Goal: Task Accomplishment & Management: Manage account settings

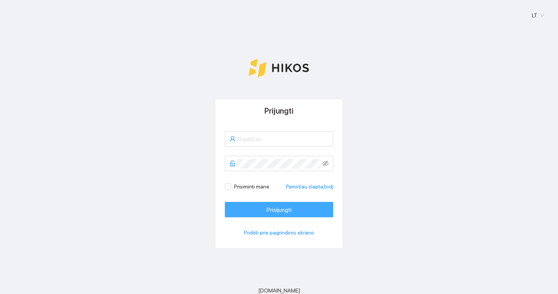
type input "[PERSON_NAME][EMAIL_ADDRESS][DOMAIN_NAME]"
click at [284, 208] on font "Prisijungti" at bounding box center [278, 209] width 25 height 7
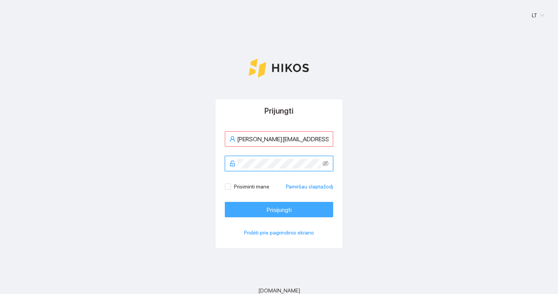
click at [245, 205] on button "Prisijungti" at bounding box center [279, 209] width 108 height 15
click at [251, 210] on button "Prisijungti" at bounding box center [279, 209] width 108 height 15
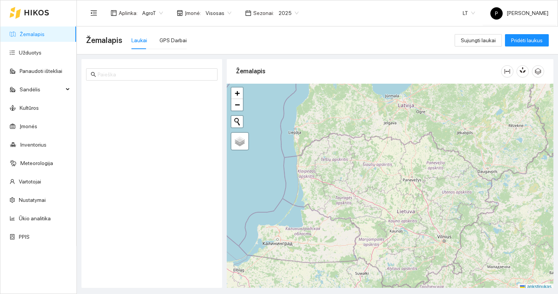
click at [38, 34] on link "Žemalapis" at bounding box center [32, 34] width 25 height 6
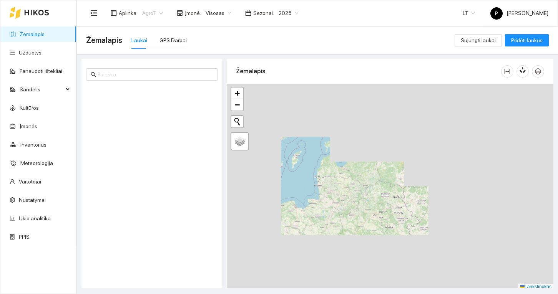
click at [154, 17] on span "AgroT" at bounding box center [152, 13] width 21 height 12
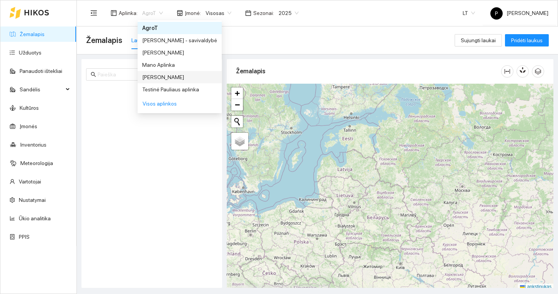
click at [154, 78] on font "Paulius" at bounding box center [163, 77] width 42 height 6
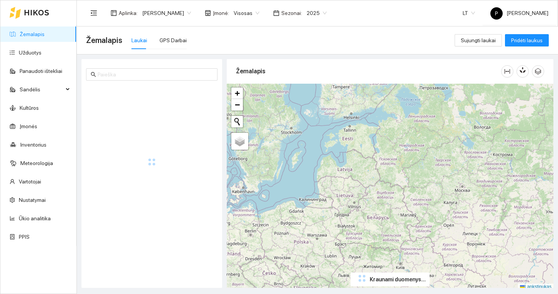
click at [28, 32] on link "Žemalapis" at bounding box center [32, 34] width 25 height 6
click at [95, 12] on icon "meniu sulankstymas" at bounding box center [93, 13] width 7 height 7
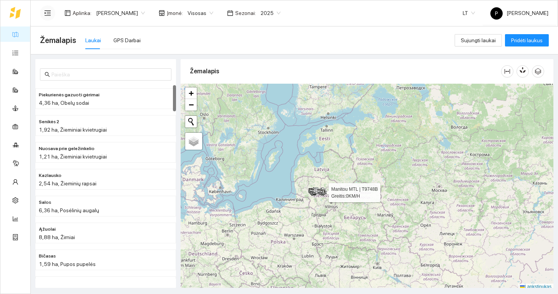
click at [312, 200] on div at bounding box center [313, 195] width 5 height 19
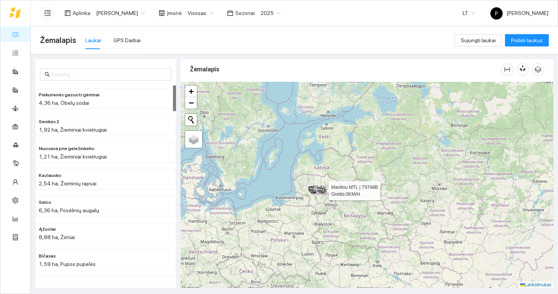
click at [312, 200] on div at bounding box center [366, 185] width 372 height 207
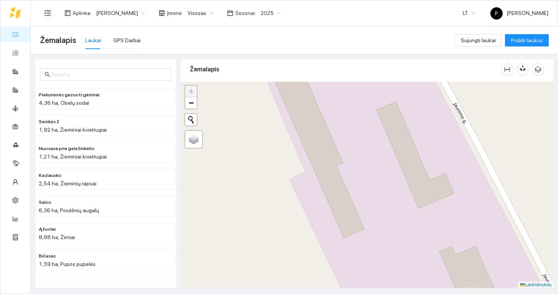
drag, startPoint x: 305, startPoint y: 152, endPoint x: 288, endPoint y: 168, distance: 23.4
click at [301, 165] on div at bounding box center [366, 185] width 372 height 207
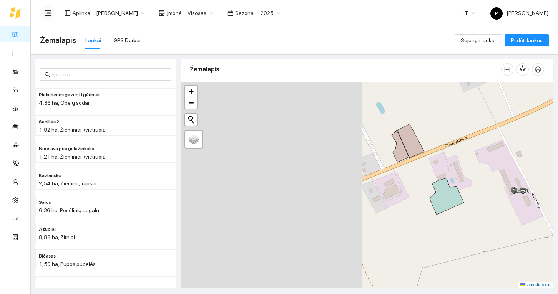
drag, startPoint x: 260, startPoint y: 165, endPoint x: 480, endPoint y: 181, distance: 221.0
click at [480, 181] on div at bounding box center [366, 185] width 372 height 207
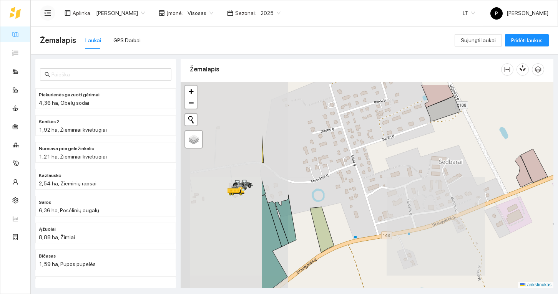
drag, startPoint x: 345, startPoint y: 146, endPoint x: 458, endPoint y: 184, distance: 119.2
click at [472, 188] on div at bounding box center [366, 185] width 372 height 207
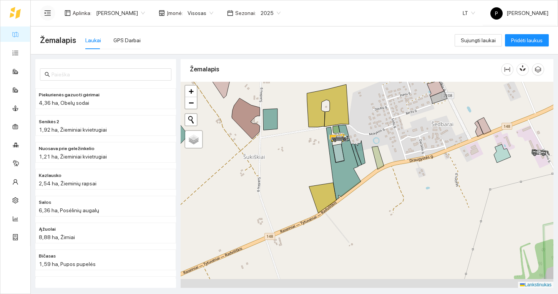
drag, startPoint x: 430, startPoint y: 171, endPoint x: 386, endPoint y: 116, distance: 70.2
click at [386, 117] on div at bounding box center [366, 185] width 372 height 207
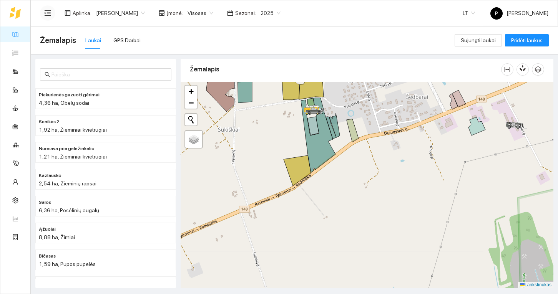
click at [260, 12] on span "2025" at bounding box center [270, 13] width 20 height 12
click at [240, 106] on div "2026 m." at bounding box center [243, 102] width 30 height 12
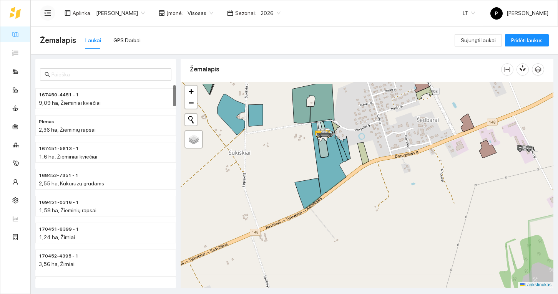
drag, startPoint x: 376, startPoint y: 113, endPoint x: 433, endPoint y: 230, distance: 130.5
click at [433, 230] on div at bounding box center [366, 185] width 372 height 207
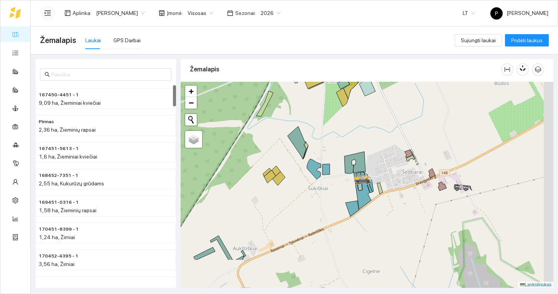
drag, startPoint x: 428, startPoint y: 248, endPoint x: 389, endPoint y: 195, distance: 66.7
click at [389, 195] on div at bounding box center [366, 185] width 372 height 207
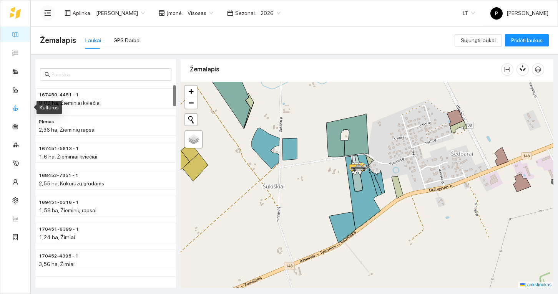
click at [22, 108] on link "Kultūros" at bounding box center [31, 108] width 19 height 6
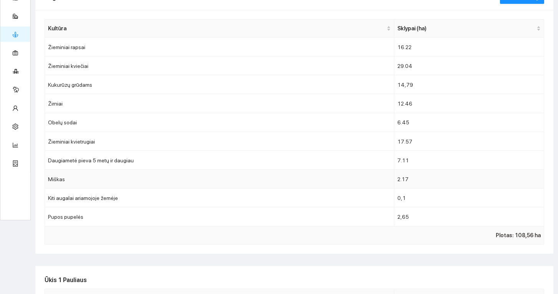
scroll to position [74, 0]
click at [155, 48] on td "Žieminiai rapsai" at bounding box center [219, 47] width 349 height 19
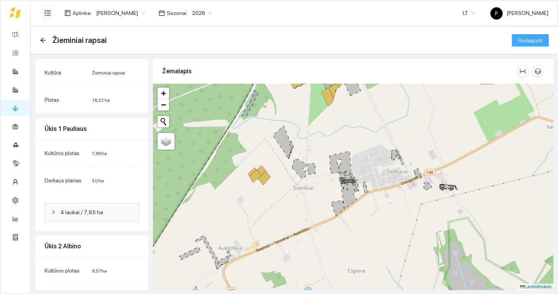
click at [529, 41] on font "Redaguoti" at bounding box center [530, 40] width 25 height 6
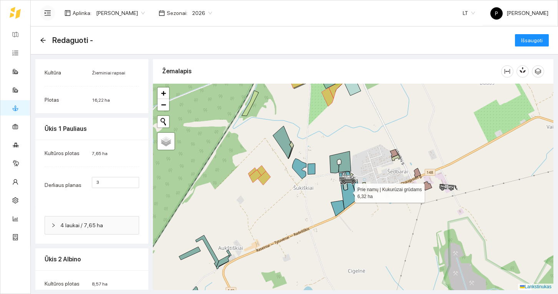
click at [348, 193] on icon at bounding box center [347, 191] width 17 height 38
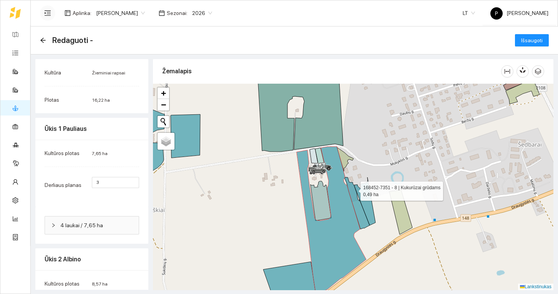
click at [353, 190] on icon at bounding box center [356, 203] width 25 height 52
click at [361, 195] on icon at bounding box center [365, 201] width 22 height 48
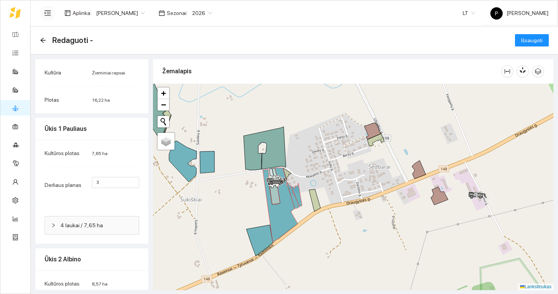
drag, startPoint x: 201, startPoint y: 192, endPoint x: 303, endPoint y: 204, distance: 102.4
click at [303, 204] on div at bounding box center [353, 187] width 400 height 207
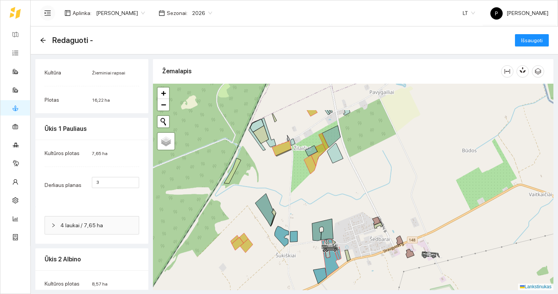
drag, startPoint x: 319, startPoint y: 121, endPoint x: 293, endPoint y: 193, distance: 76.5
click at [293, 193] on div at bounding box center [353, 187] width 400 height 207
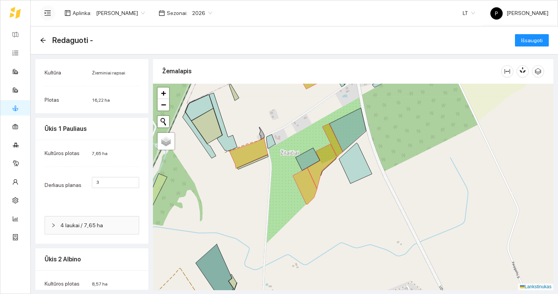
drag, startPoint x: 317, startPoint y: 110, endPoint x: 292, endPoint y: 163, distance: 58.9
click at [292, 163] on div at bounding box center [353, 187] width 400 height 207
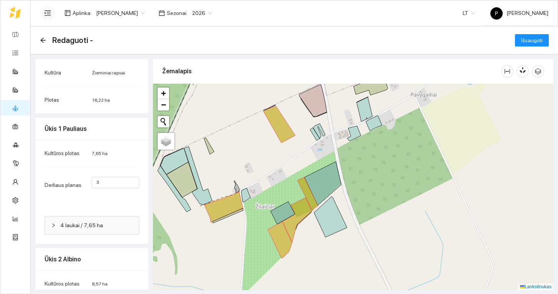
click at [283, 142] on div at bounding box center [353, 187] width 400 height 207
click at [283, 138] on icon at bounding box center [279, 124] width 32 height 36
click at [310, 199] on icon at bounding box center [307, 193] width 20 height 33
click at [299, 212] on icon at bounding box center [296, 220] width 29 height 45
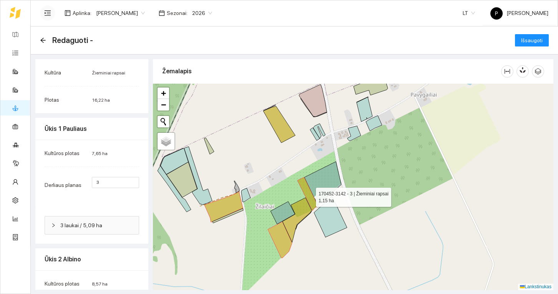
click at [309, 195] on icon at bounding box center [307, 193] width 20 height 33
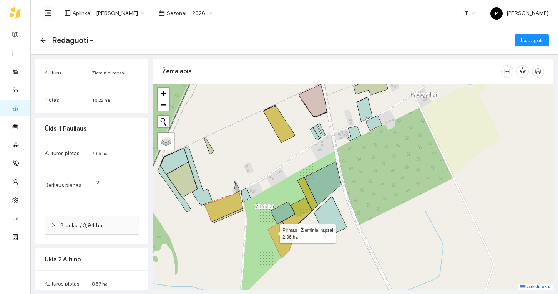
click at [273, 231] on icon at bounding box center [280, 240] width 24 height 36
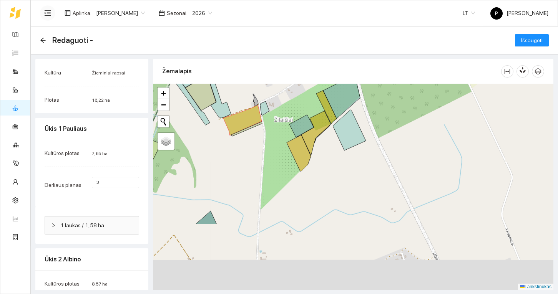
drag, startPoint x: 250, startPoint y: 254, endPoint x: 277, endPoint y: 121, distance: 135.6
click at [273, 142] on div at bounding box center [353, 187] width 400 height 207
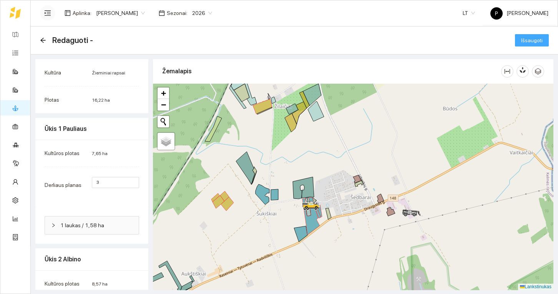
click at [526, 40] on font "Išsaugoti" at bounding box center [532, 40] width 22 height 6
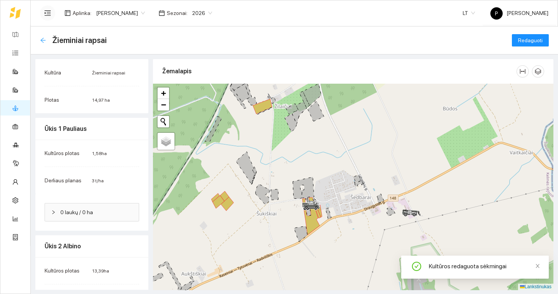
click at [41, 38] on icon "rodyklė į kairę" at bounding box center [43, 40] width 6 height 6
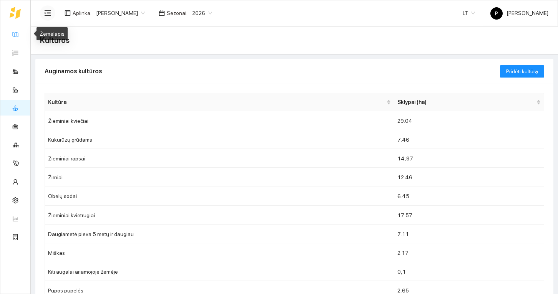
click at [22, 36] on link "Žemalapis" at bounding box center [34, 34] width 25 height 6
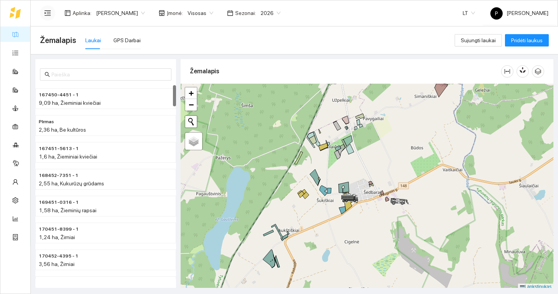
click at [328, 221] on div at bounding box center [366, 187] width 372 height 207
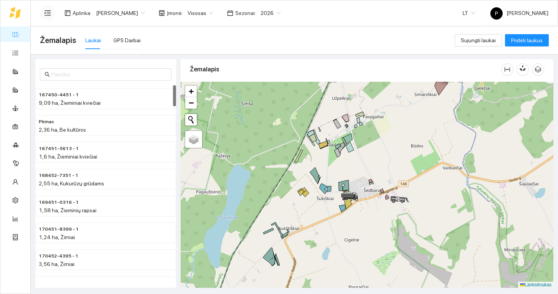
click at [328, 221] on div at bounding box center [366, 185] width 372 height 207
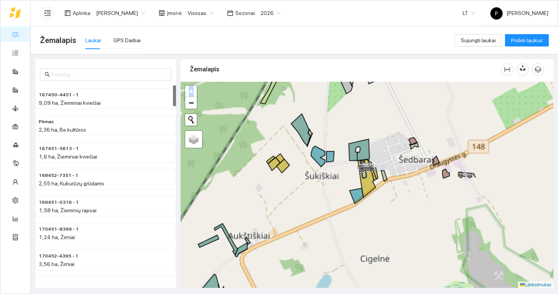
click at [328, 221] on div at bounding box center [366, 185] width 372 height 207
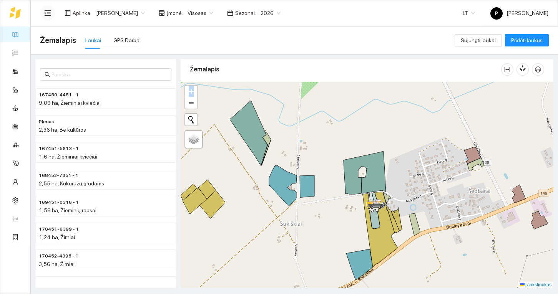
drag, startPoint x: 345, startPoint y: 116, endPoint x: 348, endPoint y: 161, distance: 45.0
click at [349, 148] on div at bounding box center [366, 185] width 372 height 207
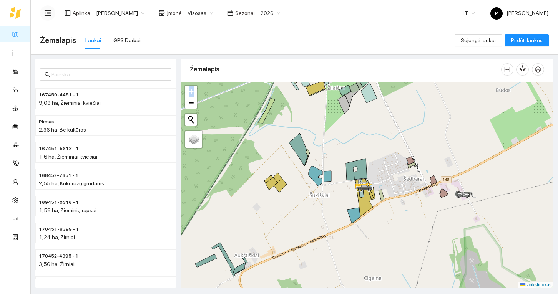
drag, startPoint x: 351, startPoint y: 152, endPoint x: 344, endPoint y: 194, distance: 42.4
click at [344, 194] on div at bounding box center [366, 185] width 372 height 207
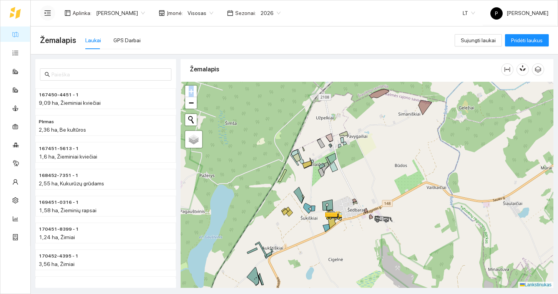
drag, startPoint x: 348, startPoint y: 199, endPoint x: 324, endPoint y: 172, distance: 36.4
click at [326, 175] on div at bounding box center [366, 185] width 372 height 207
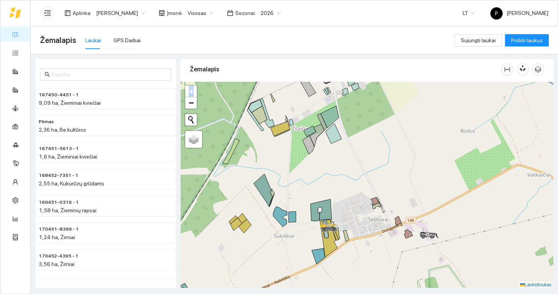
drag, startPoint x: 322, startPoint y: 189, endPoint x: 319, endPoint y: 167, distance: 22.0
click at [319, 167] on div at bounding box center [366, 185] width 372 height 207
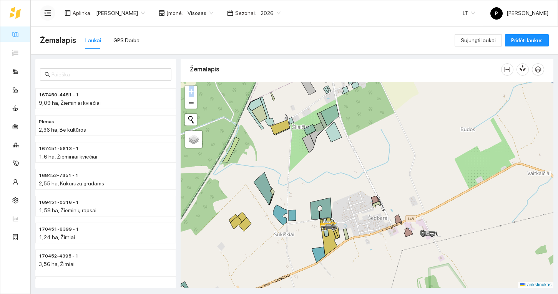
click at [319, 167] on div at bounding box center [366, 185] width 372 height 207
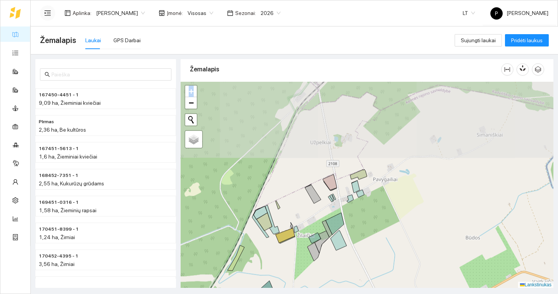
drag, startPoint x: 313, startPoint y: 106, endPoint x: 318, endPoint y: 215, distance: 108.8
click at [318, 215] on div at bounding box center [366, 185] width 372 height 207
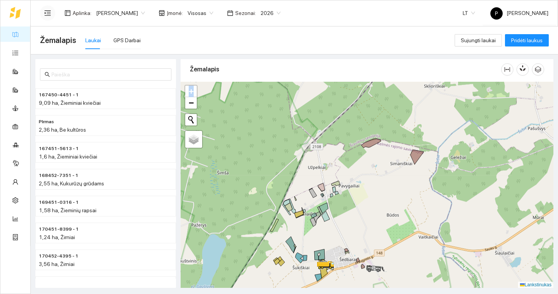
drag, startPoint x: 321, startPoint y: 239, endPoint x: 316, endPoint y: 204, distance: 35.6
click at [317, 207] on div at bounding box center [366, 185] width 372 height 207
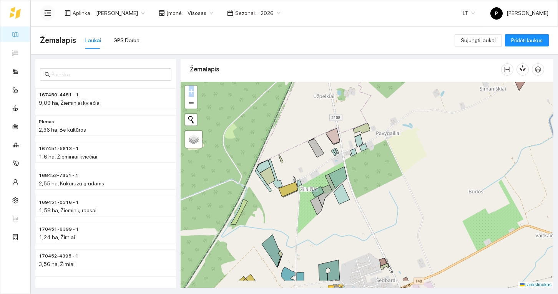
drag, startPoint x: 329, startPoint y: 194, endPoint x: 370, endPoint y: 152, distance: 58.7
click at [370, 152] on div at bounding box center [366, 185] width 372 height 207
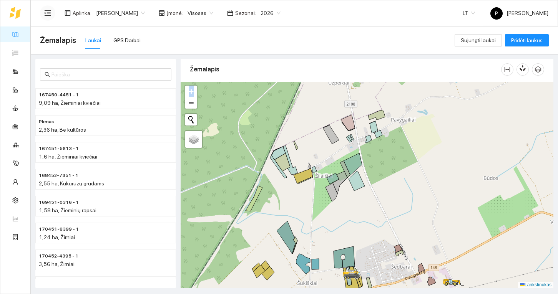
drag, startPoint x: 290, startPoint y: 177, endPoint x: 287, endPoint y: 144, distance: 33.5
click at [287, 144] on div at bounding box center [366, 185] width 372 height 207
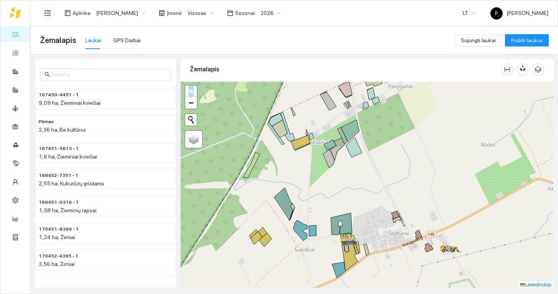
click at [284, 147] on div at bounding box center [366, 185] width 372 height 207
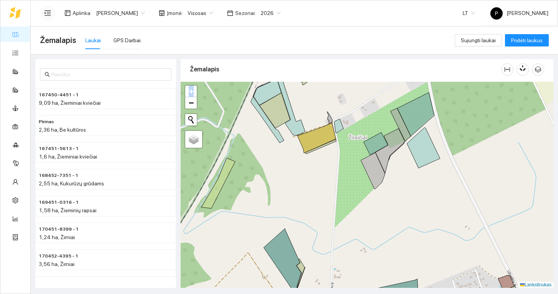
drag, startPoint x: 325, startPoint y: 112, endPoint x: 304, endPoint y: 147, distance: 41.5
click at [304, 147] on div at bounding box center [366, 185] width 372 height 207
